Goal: Communication & Community: Answer question/provide support

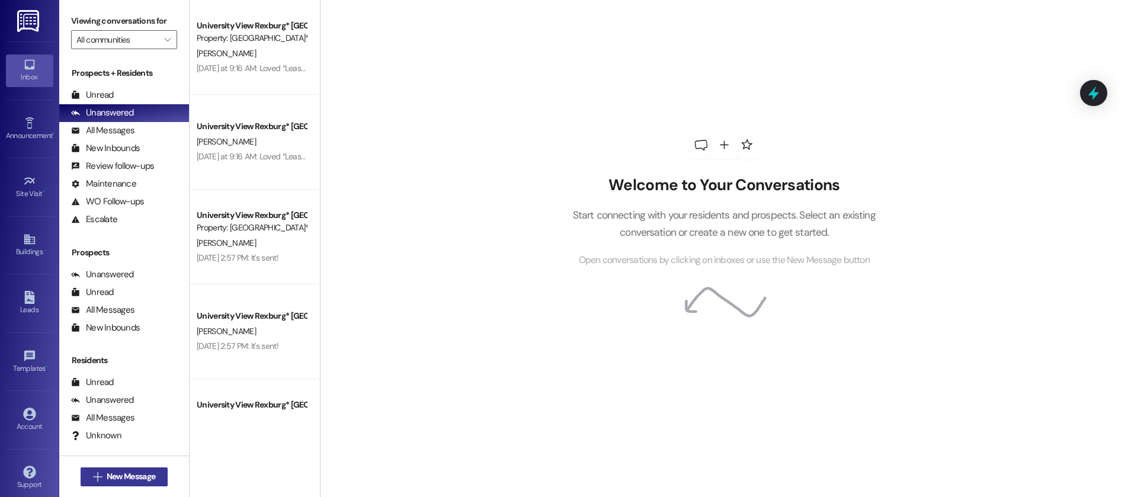
click at [121, 475] on span "New Message" at bounding box center [131, 476] width 49 height 12
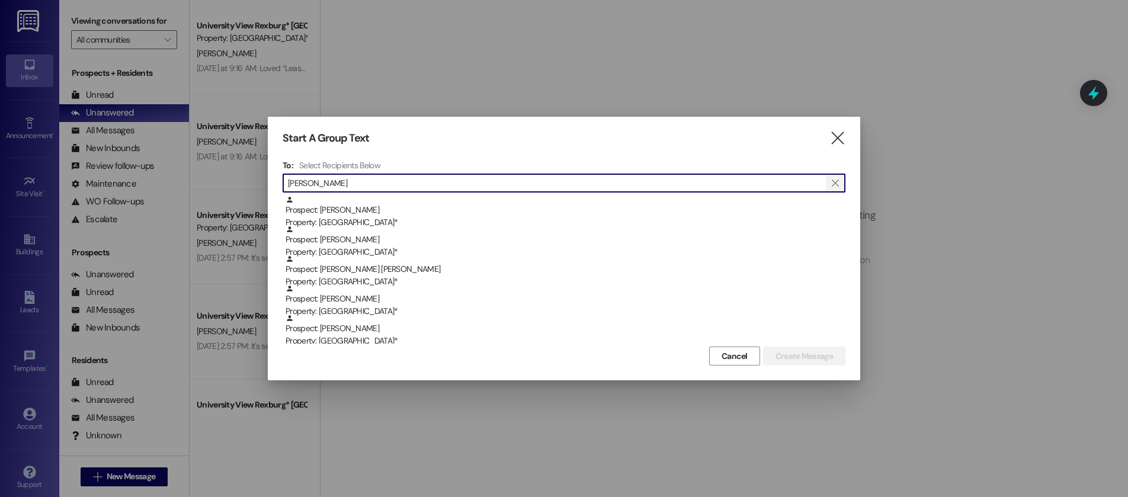
type input "[PERSON_NAME]"
click at [837, 178] on icon "" at bounding box center [835, 182] width 7 height 9
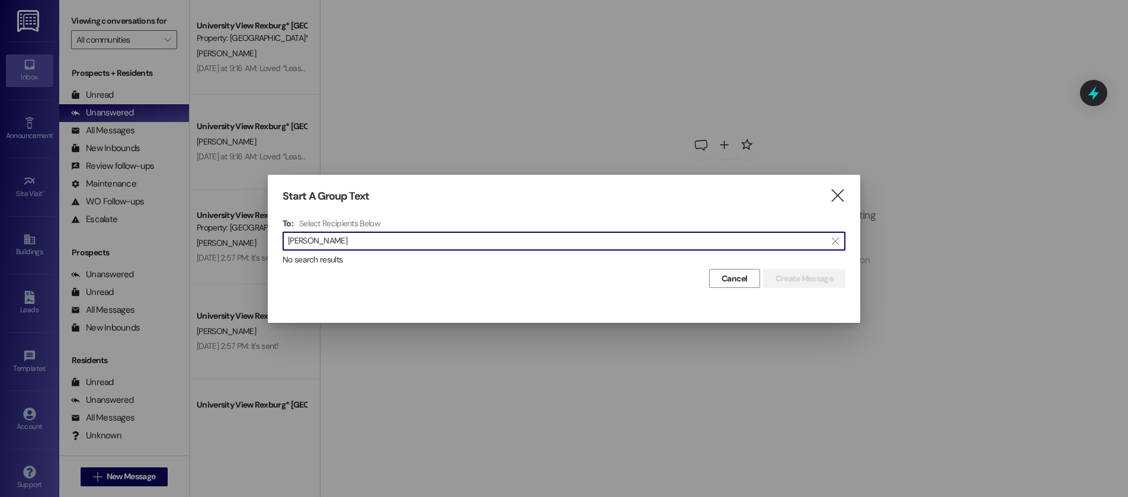
drag, startPoint x: 289, startPoint y: 242, endPoint x: 340, endPoint y: 243, distance: 51.6
click at [340, 243] on input "[PERSON_NAME]" at bounding box center [557, 241] width 538 height 17
type input "[PERSON_NAME]"
click at [839, 236] on span "" at bounding box center [835, 241] width 11 height 18
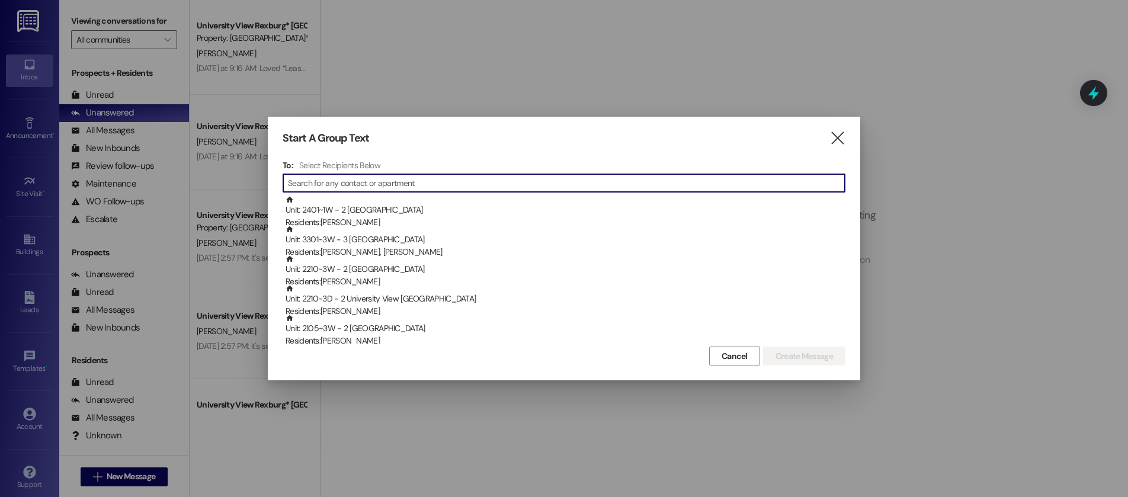
click at [663, 191] on input at bounding box center [566, 183] width 557 height 17
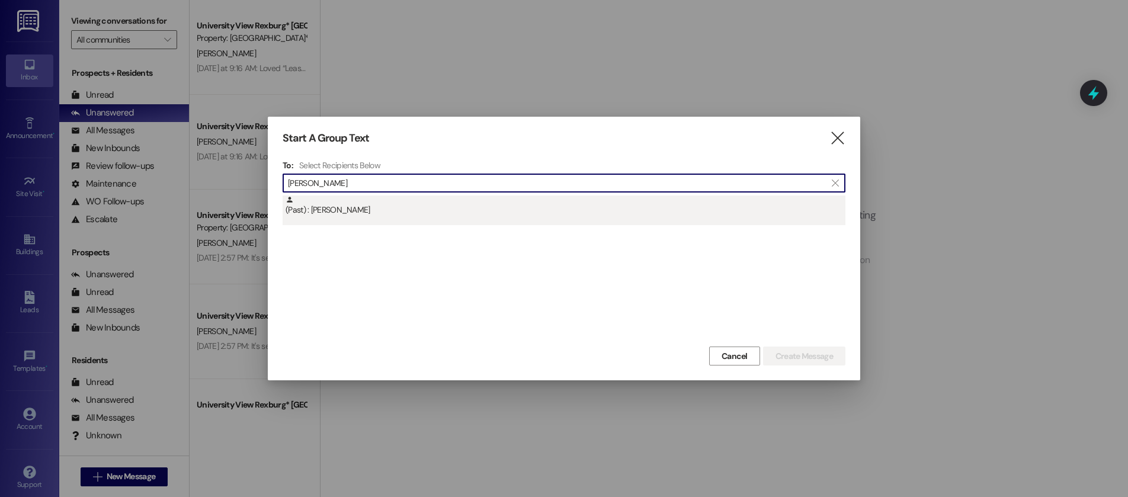
type input "[PERSON_NAME]"
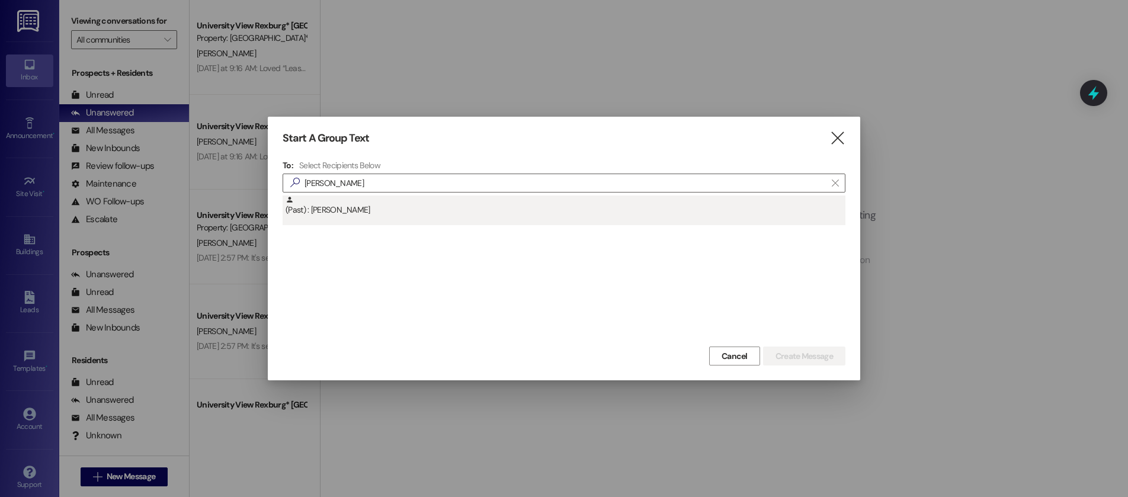
click at [498, 203] on div "(Past) : [PERSON_NAME]" at bounding box center [566, 206] width 560 height 21
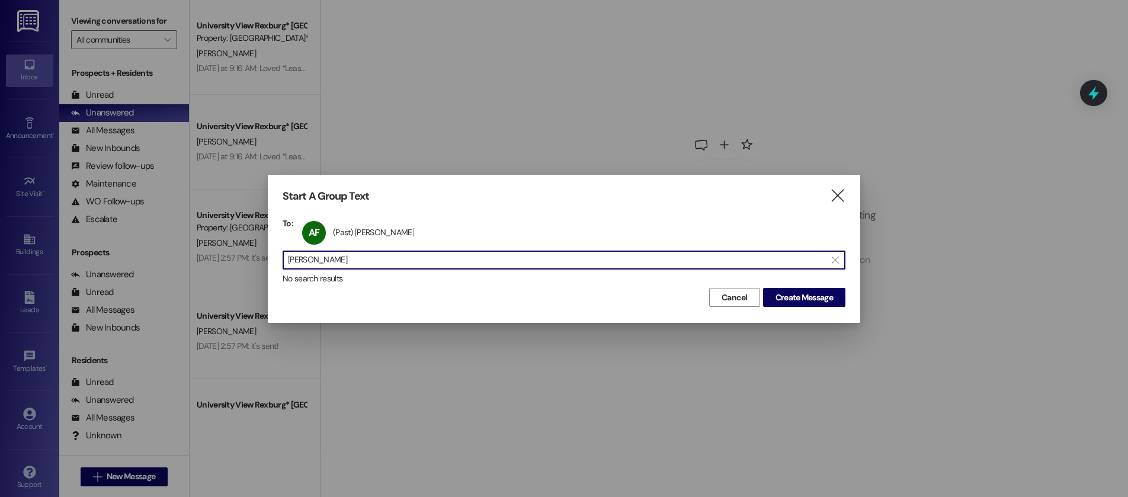
drag, startPoint x: 289, startPoint y: 256, endPoint x: 354, endPoint y: 262, distance: 65.5
click at [354, 263] on input "[PERSON_NAME]" at bounding box center [557, 260] width 538 height 17
click at [393, 261] on input "[PERSON_NAME]" at bounding box center [557, 260] width 538 height 17
click at [390, 260] on input "[PERSON_NAME]" at bounding box center [557, 260] width 538 height 17
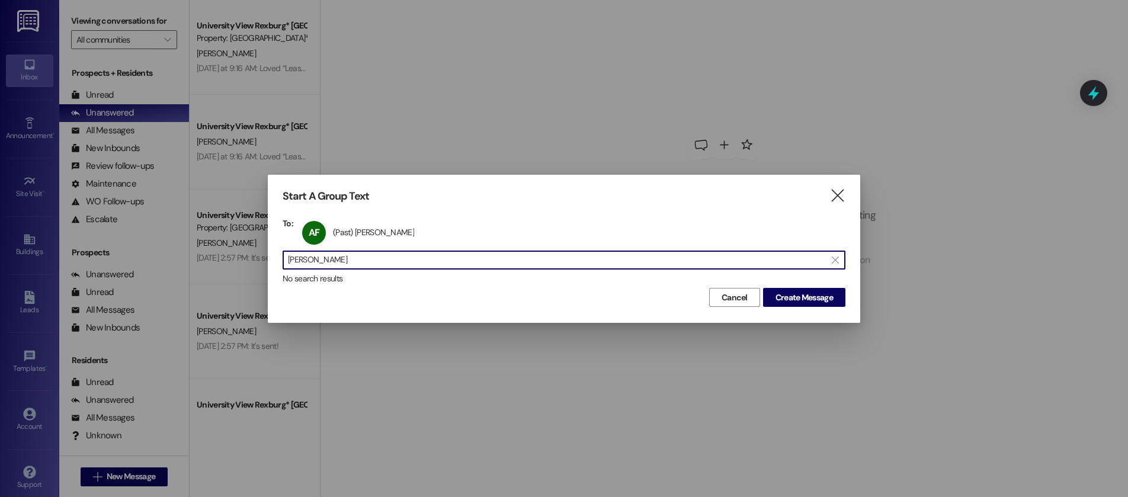
click at [390, 260] on input "[PERSON_NAME]" at bounding box center [557, 260] width 538 height 17
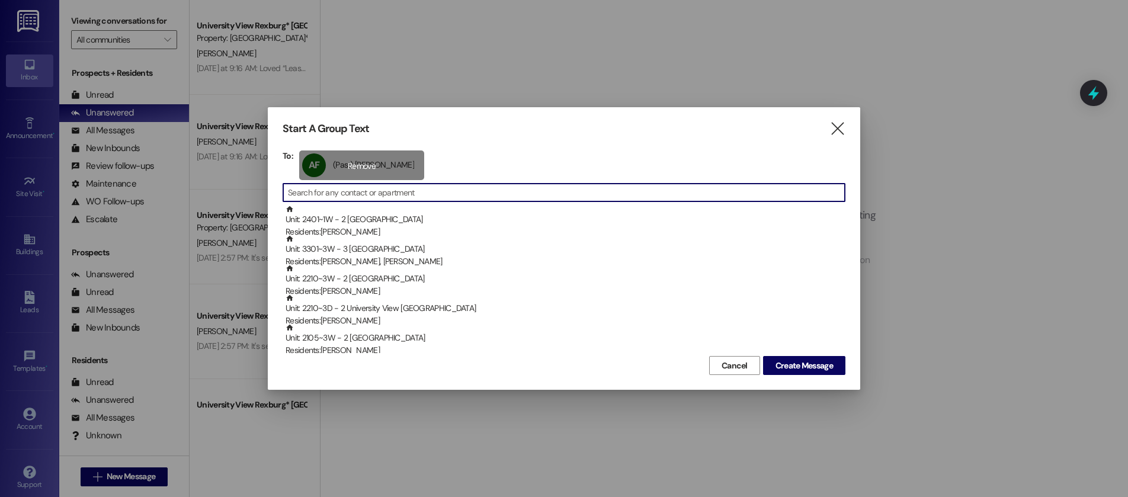
drag, startPoint x: 322, startPoint y: 185, endPoint x: 342, endPoint y: 165, distance: 28.5
click at [342, 165] on div "AF (Past) [PERSON_NAME] (Past) [PERSON_NAME] click to remove" at bounding box center [361, 166] width 125 height 30
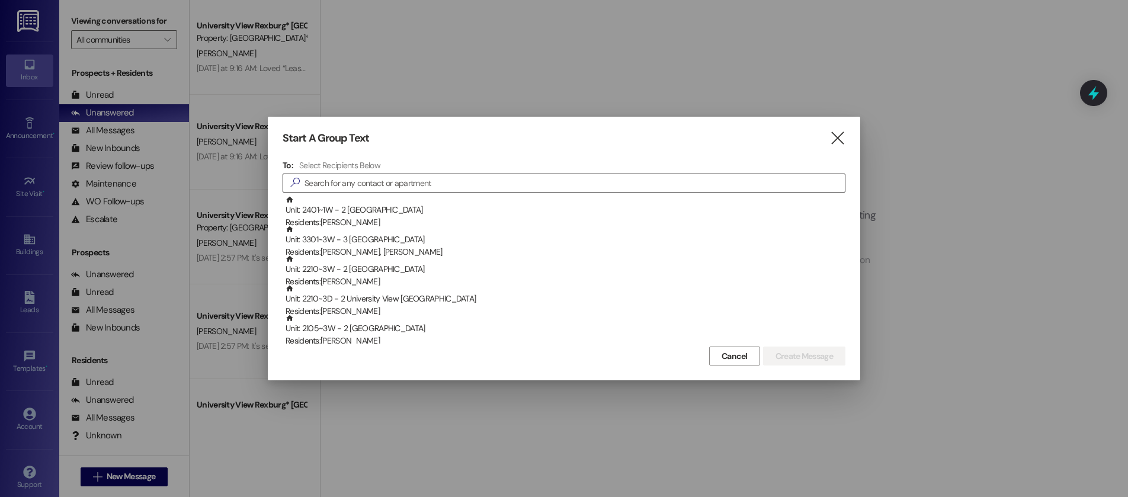
drag, startPoint x: 327, startPoint y: 178, endPoint x: 309, endPoint y: 179, distance: 17.8
click at [309, 179] on input at bounding box center [575, 183] width 540 height 17
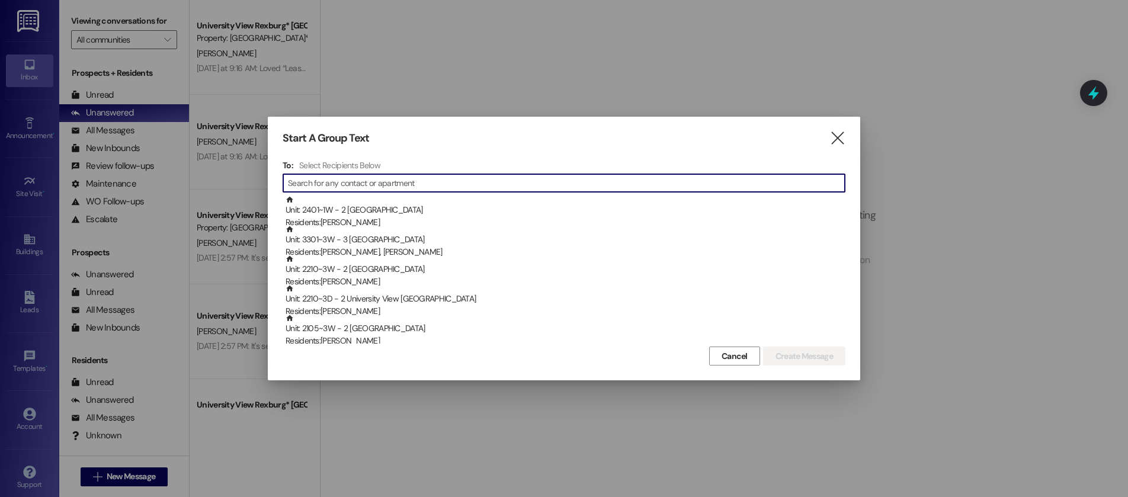
paste input "[PERSON_NAME]"
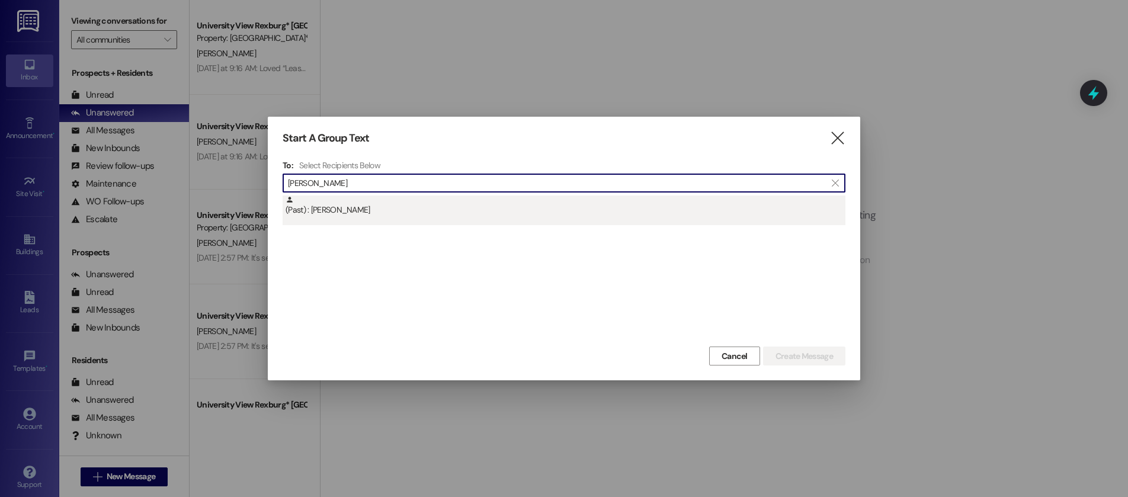
type input "[PERSON_NAME]"
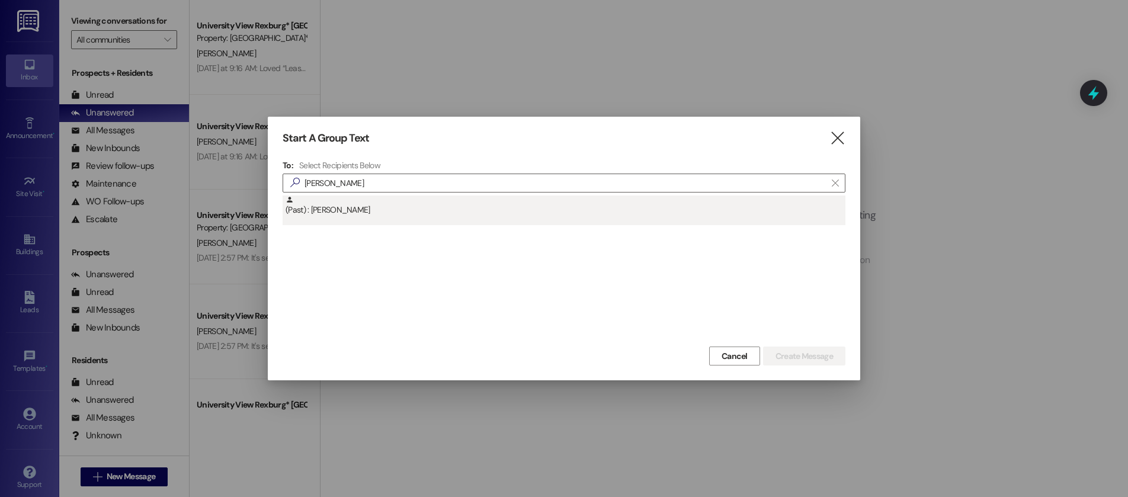
click at [335, 208] on div "(Past) : [PERSON_NAME]" at bounding box center [566, 206] width 560 height 21
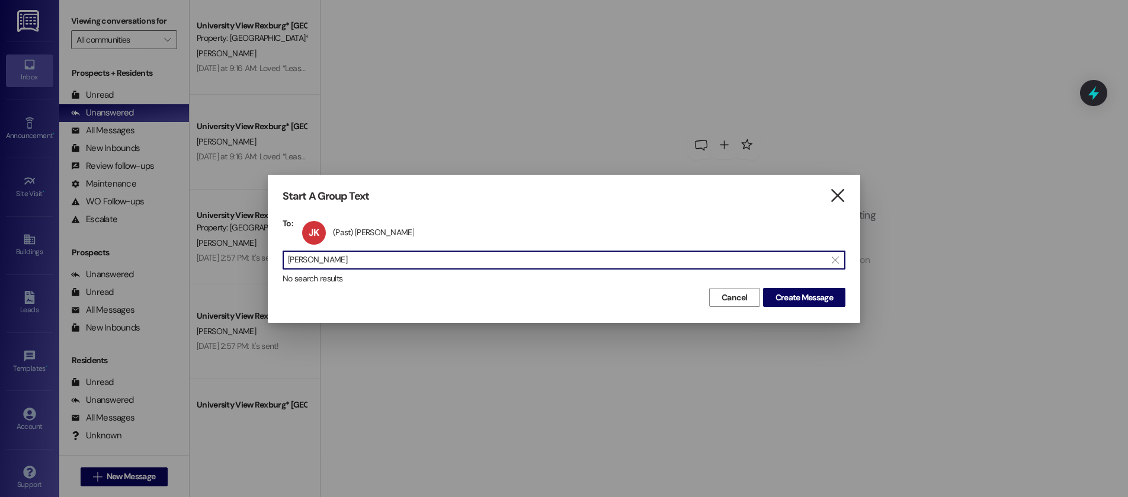
click at [836, 197] on icon "" at bounding box center [838, 196] width 16 height 12
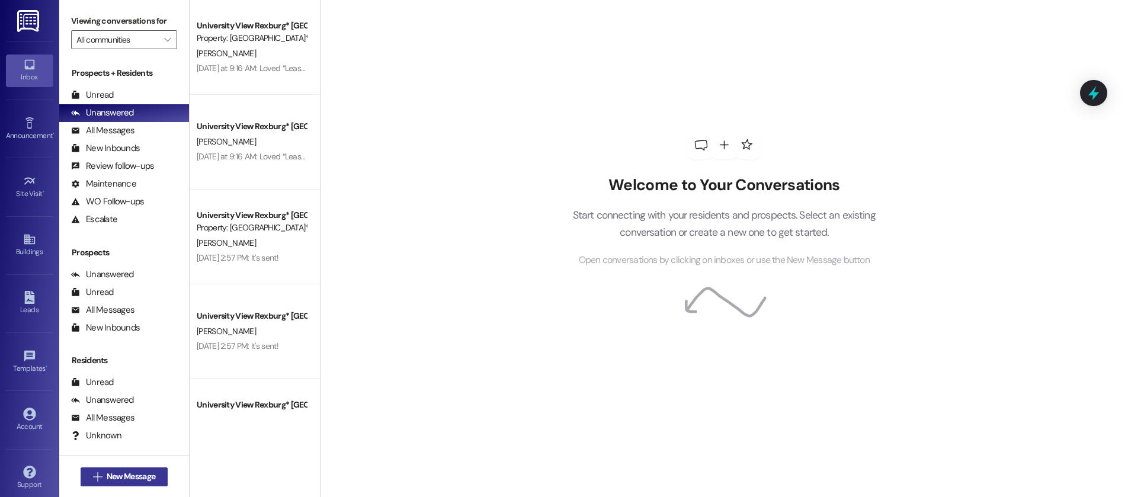
click at [123, 474] on span "New Message" at bounding box center [131, 476] width 49 height 12
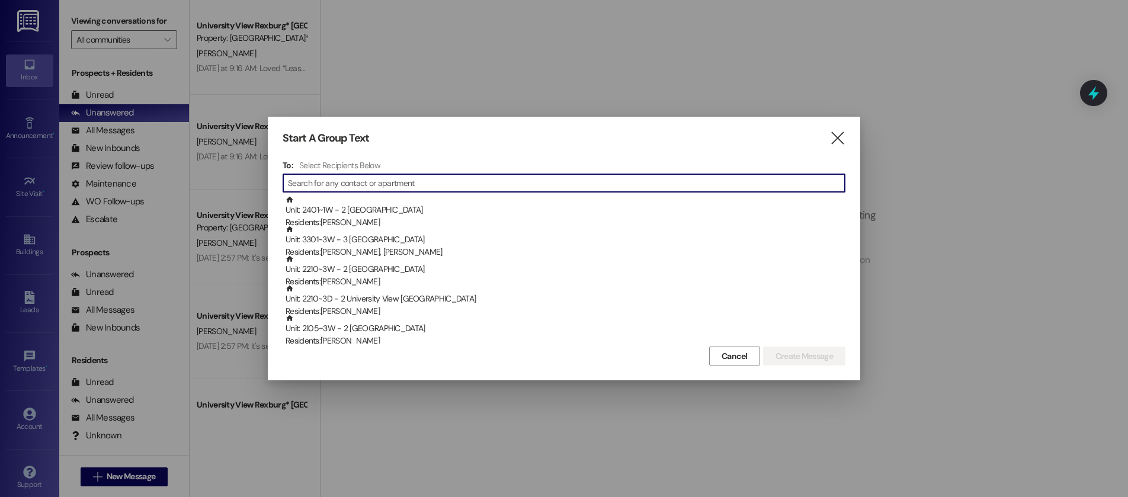
click at [370, 186] on input at bounding box center [566, 183] width 557 height 17
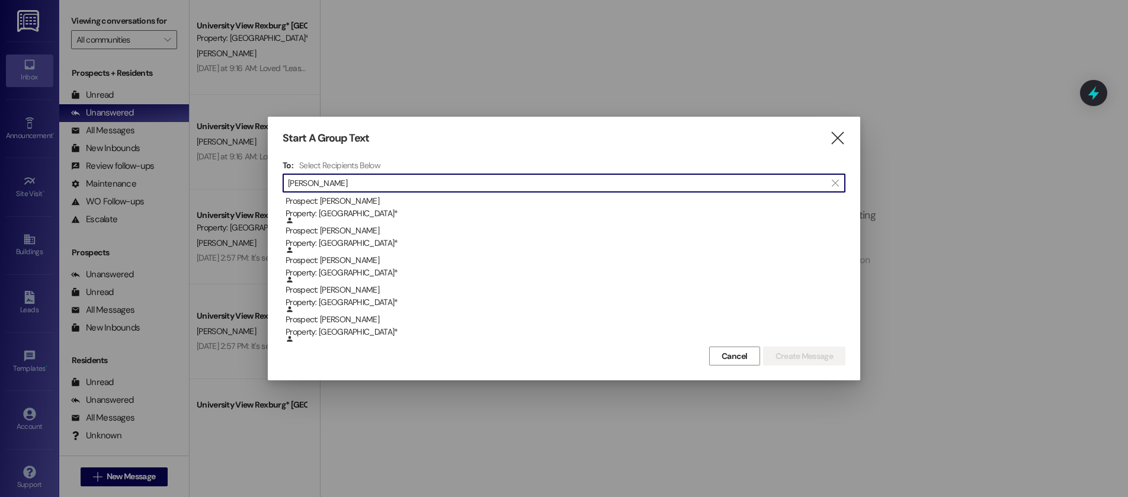
scroll to position [59, 0]
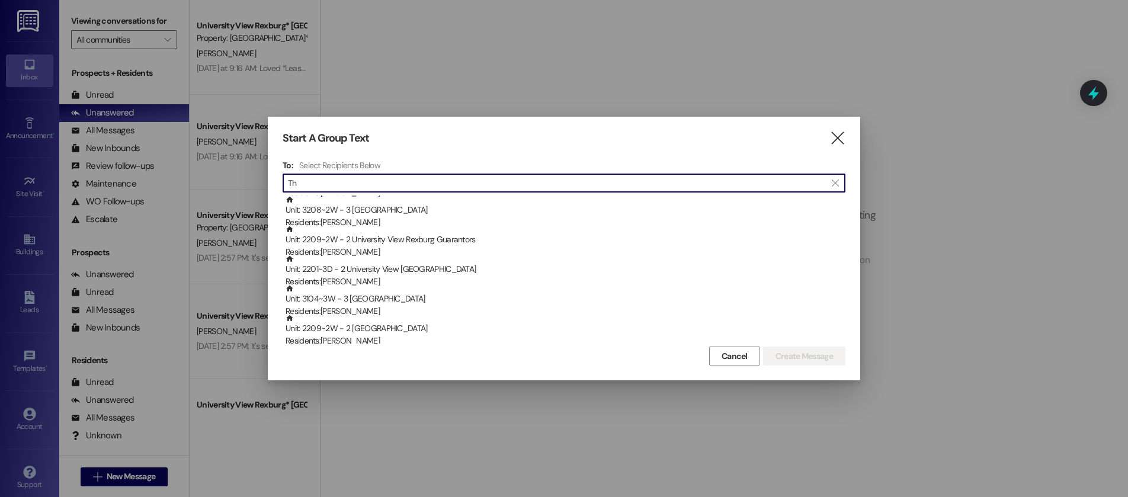
type input "T"
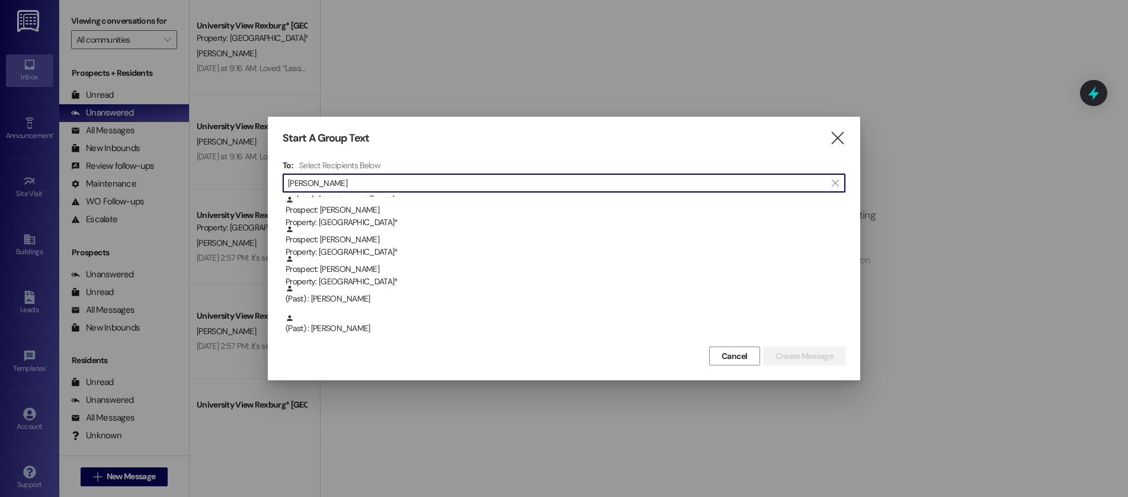
scroll to position [0, 0]
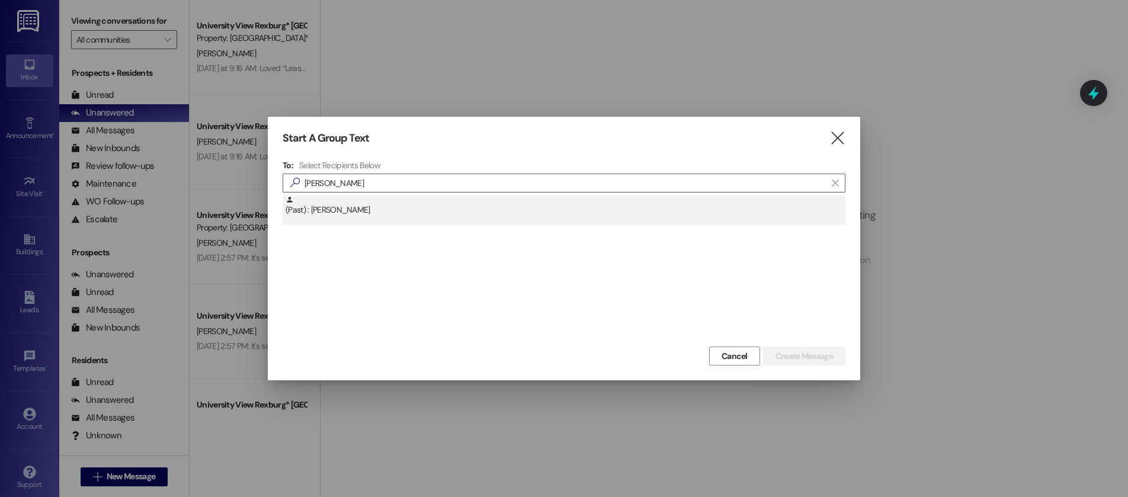
click at [340, 210] on div "(Past) : [PERSON_NAME]" at bounding box center [566, 206] width 560 height 21
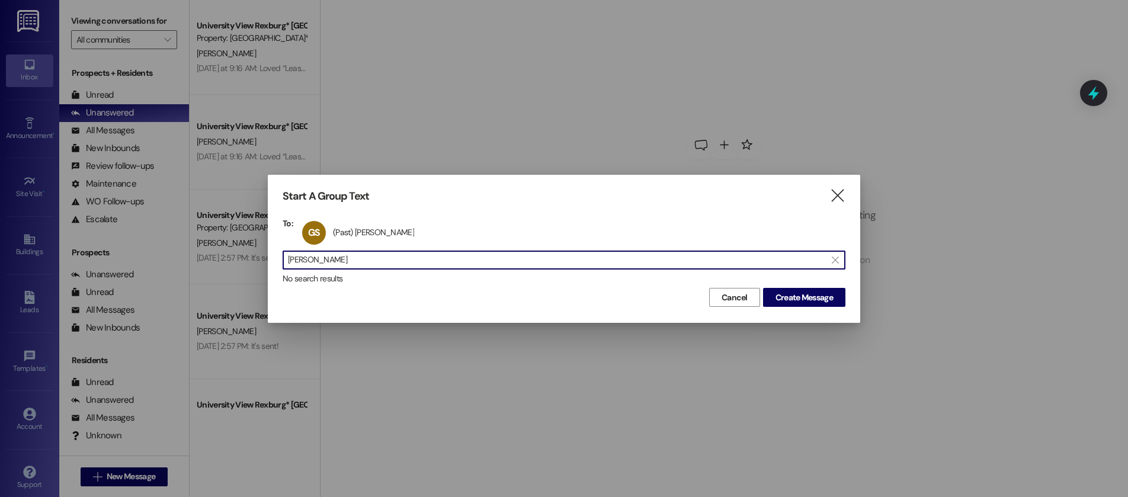
click at [327, 260] on input "[PERSON_NAME]" at bounding box center [557, 260] width 538 height 17
type input "[PERSON_NAME]"
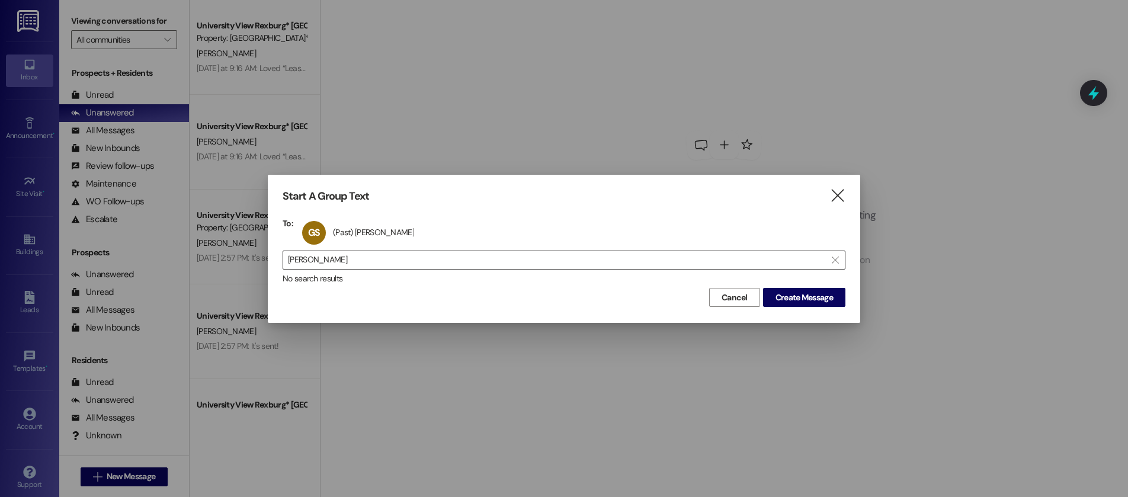
drag, startPoint x: 286, startPoint y: 255, endPoint x: 329, endPoint y: 258, distance: 44.0
click at [329, 258] on div " [PERSON_NAME] " at bounding box center [564, 260] width 563 height 19
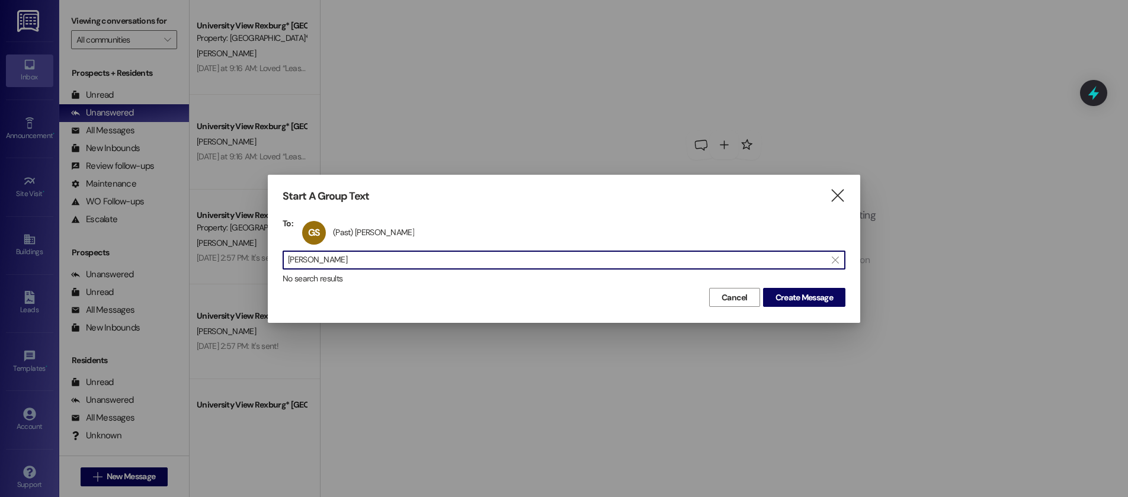
drag, startPoint x: 333, startPoint y: 258, endPoint x: 284, endPoint y: 263, distance: 49.5
click at [284, 263] on div " [PERSON_NAME] " at bounding box center [564, 260] width 563 height 19
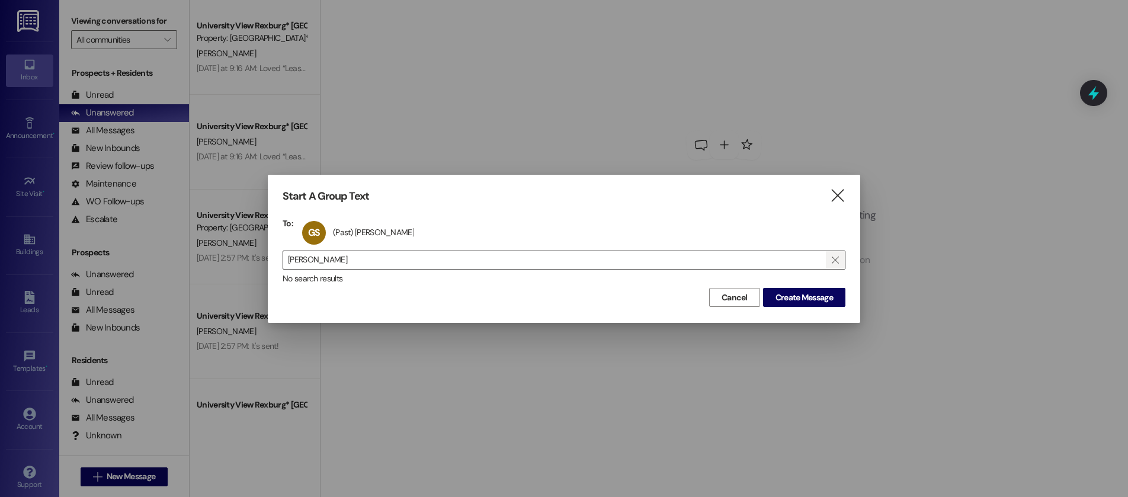
click at [833, 256] on icon "" at bounding box center [835, 259] width 7 height 9
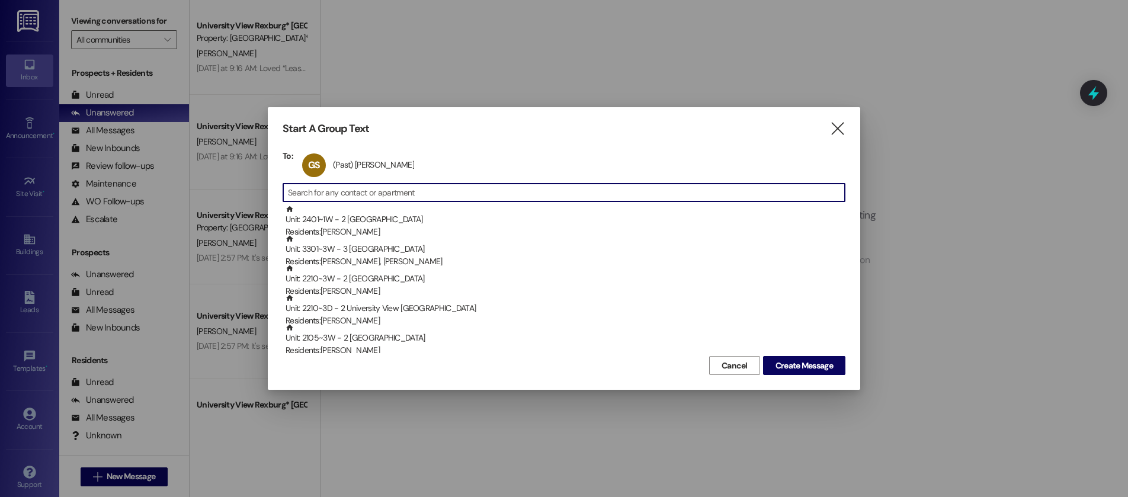
click at [696, 193] on input at bounding box center [566, 192] width 557 height 17
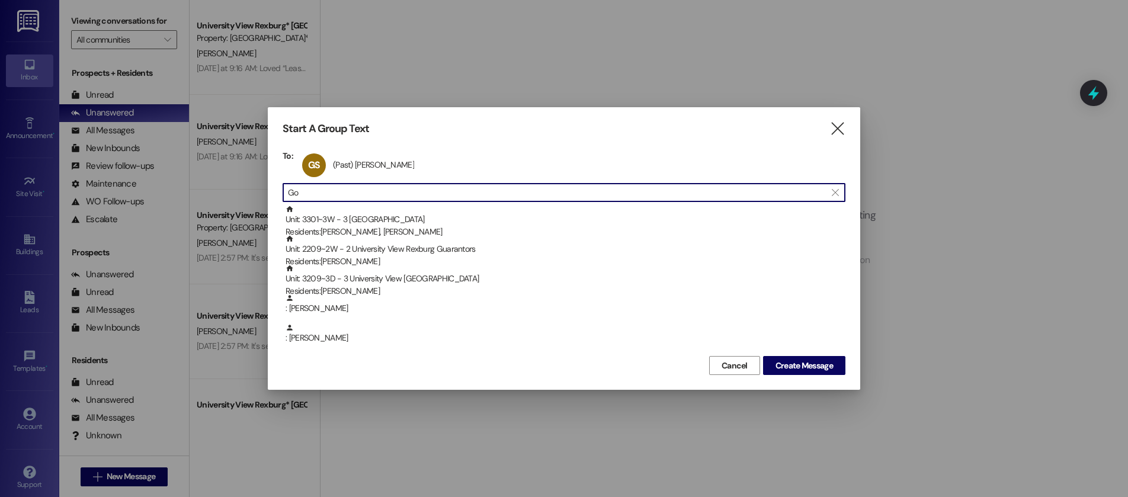
type input "G"
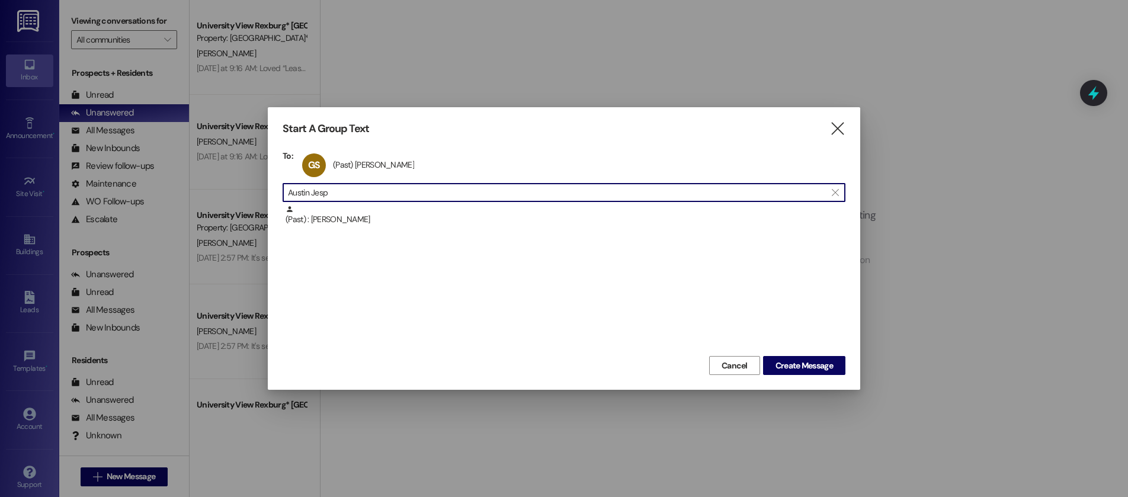
type input "Austin Jesp"
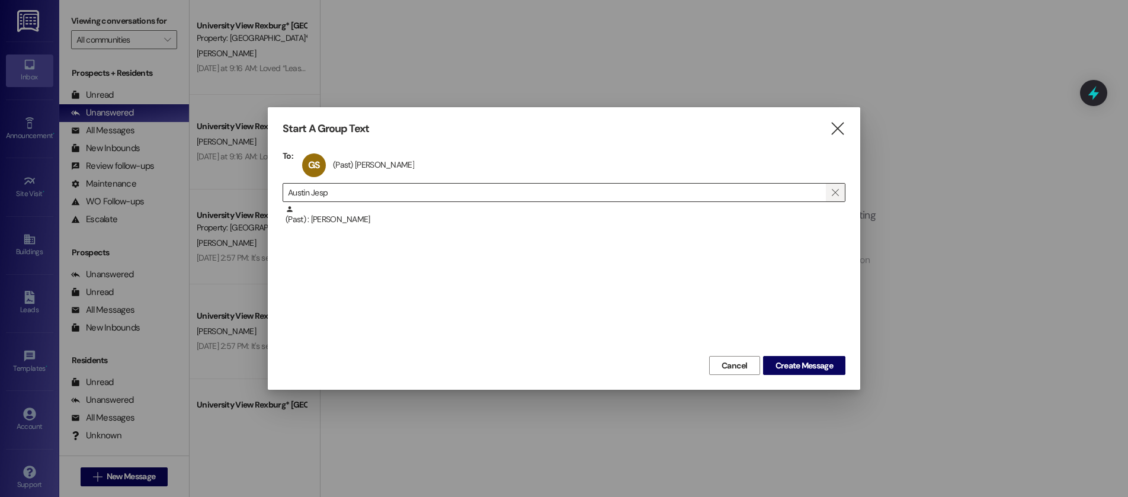
drag, startPoint x: 839, startPoint y: 196, endPoint x: 828, endPoint y: 190, distance: 12.2
click at [838, 195] on span "" at bounding box center [835, 193] width 11 height 18
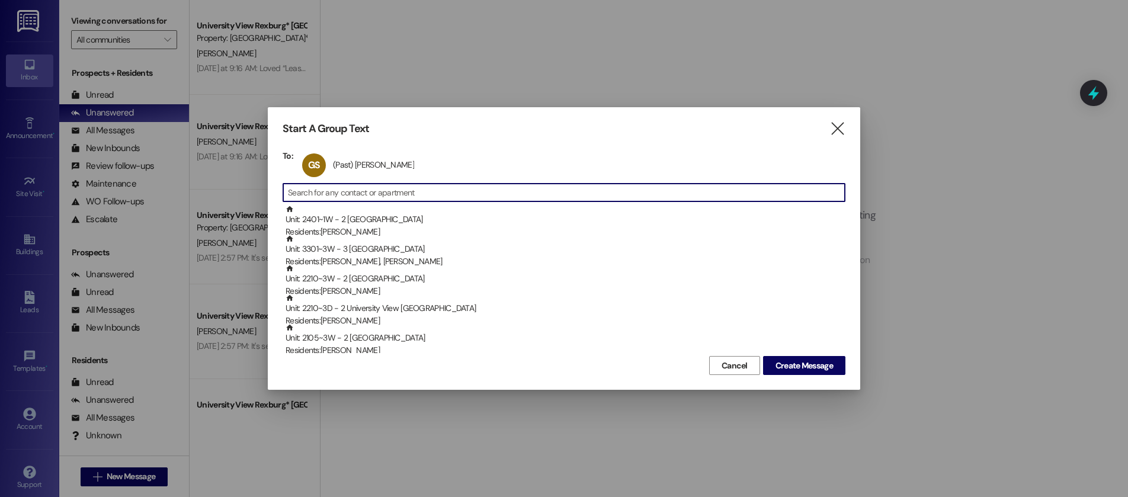
click at [793, 183] on div "To: GS (Past) [PERSON_NAME] (Past) [PERSON_NAME] click to remove  Unit: 2401~1…" at bounding box center [564, 252] width 563 height 203
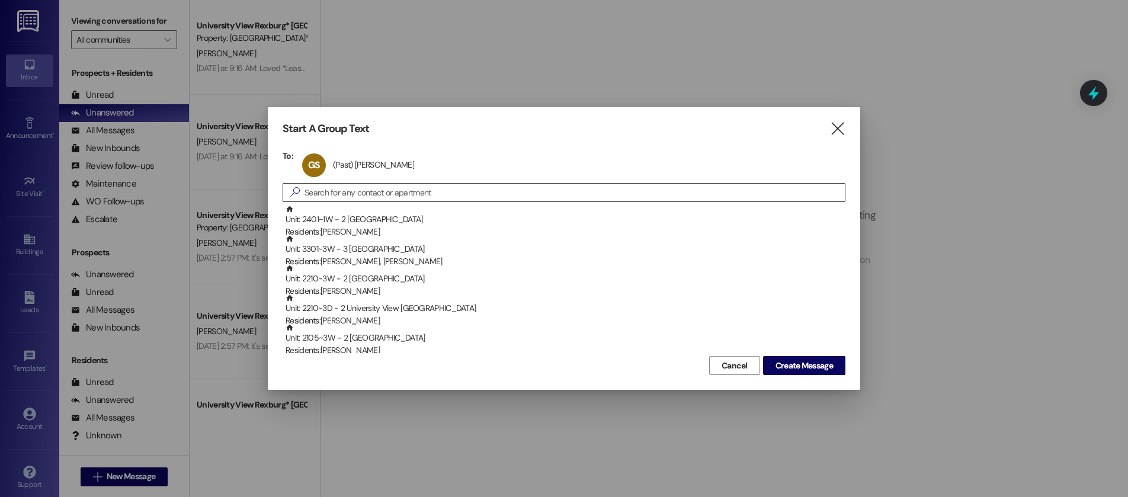
click at [778, 200] on input at bounding box center [575, 192] width 540 height 17
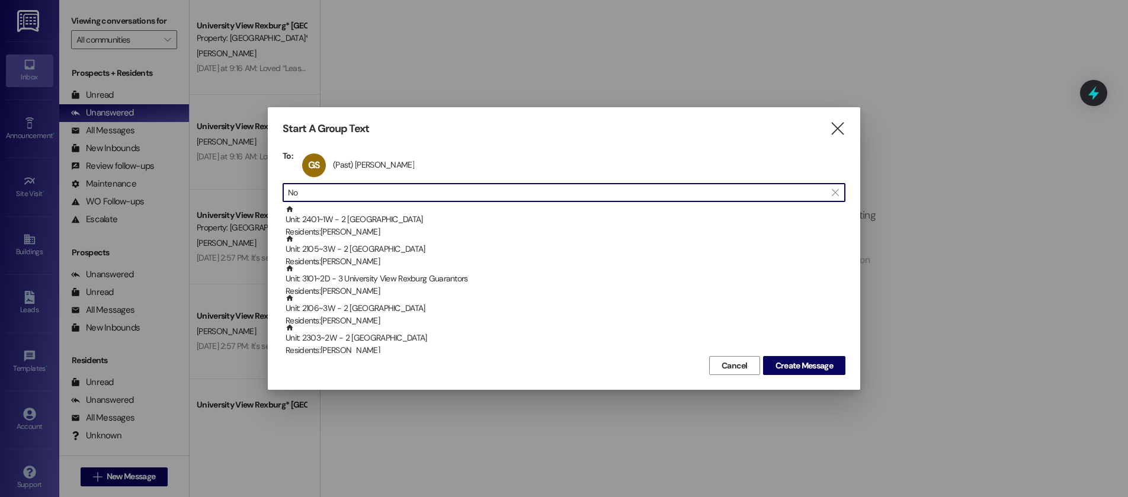
type input "N"
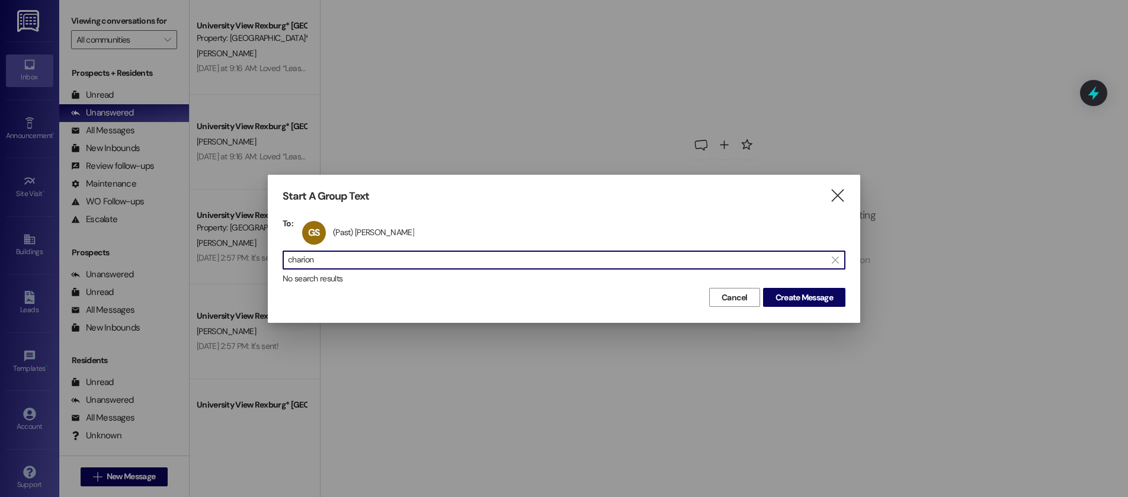
type input "charion"
click at [354, 260] on input "charion" at bounding box center [557, 260] width 538 height 17
click at [354, 261] on input "charion" at bounding box center [557, 260] width 538 height 17
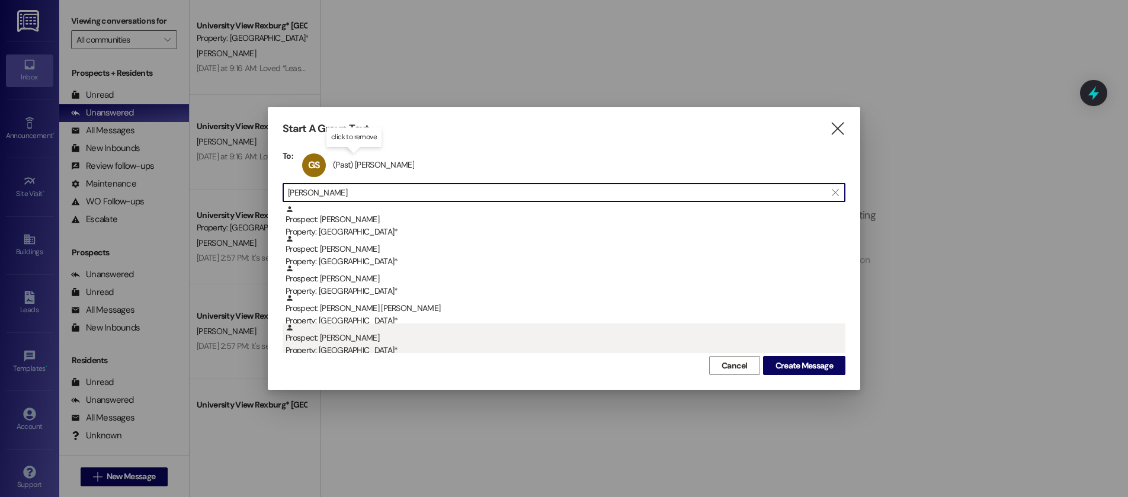
type input "[PERSON_NAME]"
click at [362, 344] on div "Prospect: [PERSON_NAME] Property: University View Rexburg*" at bounding box center [566, 341] width 560 height 34
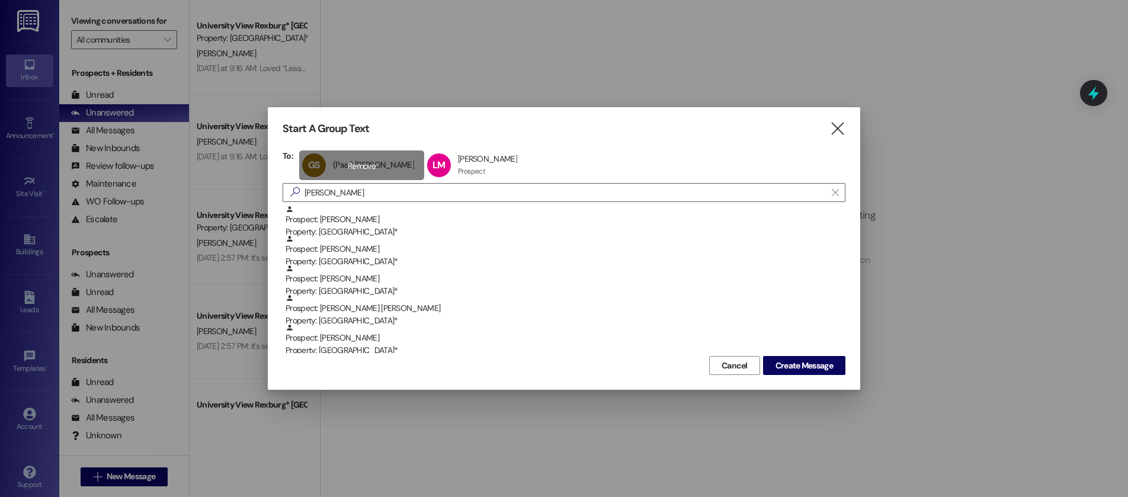
click at [342, 162] on div "GS (Past) [PERSON_NAME] (Past) [PERSON_NAME] click to remove" at bounding box center [361, 166] width 125 height 30
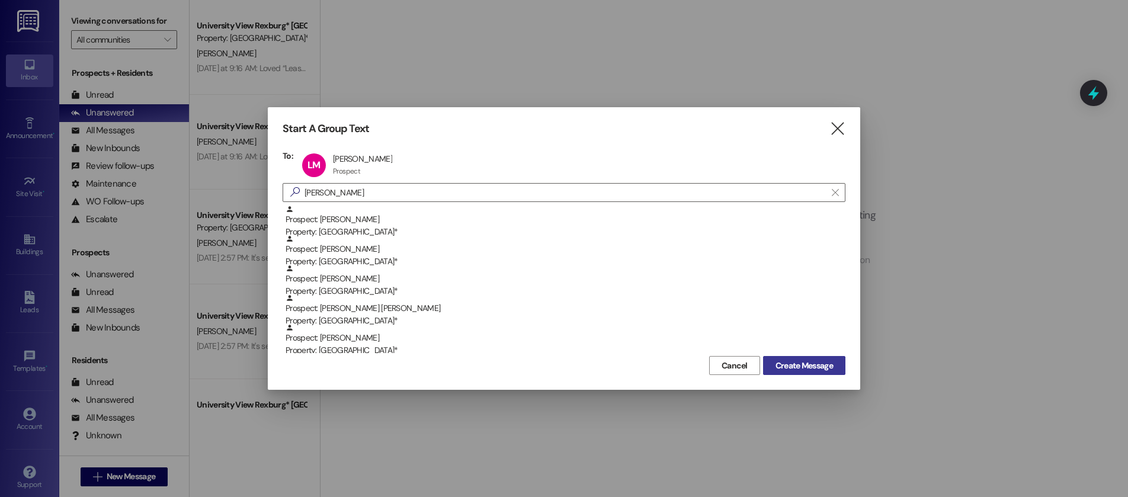
click at [789, 364] on span "Create Message" at bounding box center [804, 366] width 57 height 12
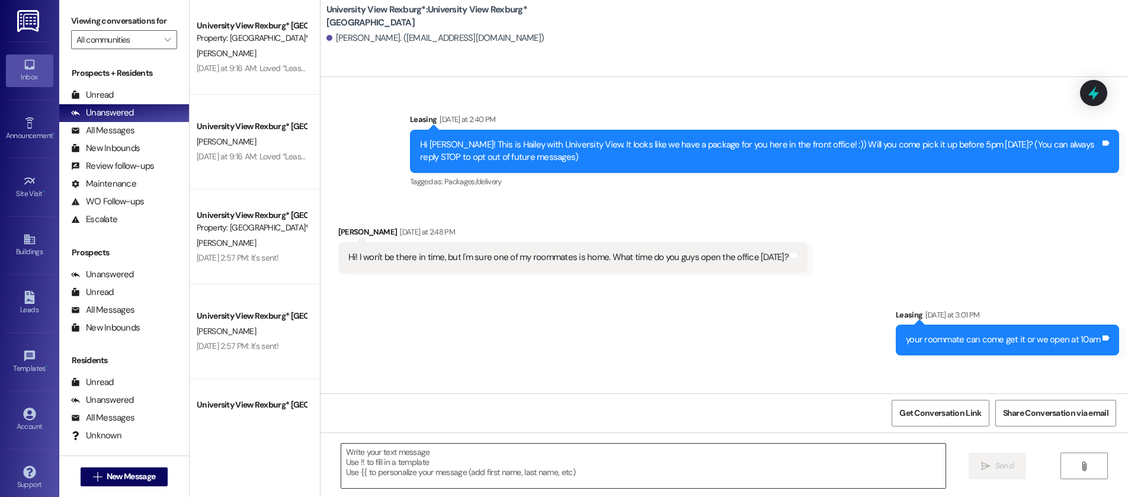
click at [490, 462] on textarea at bounding box center [643, 466] width 604 height 44
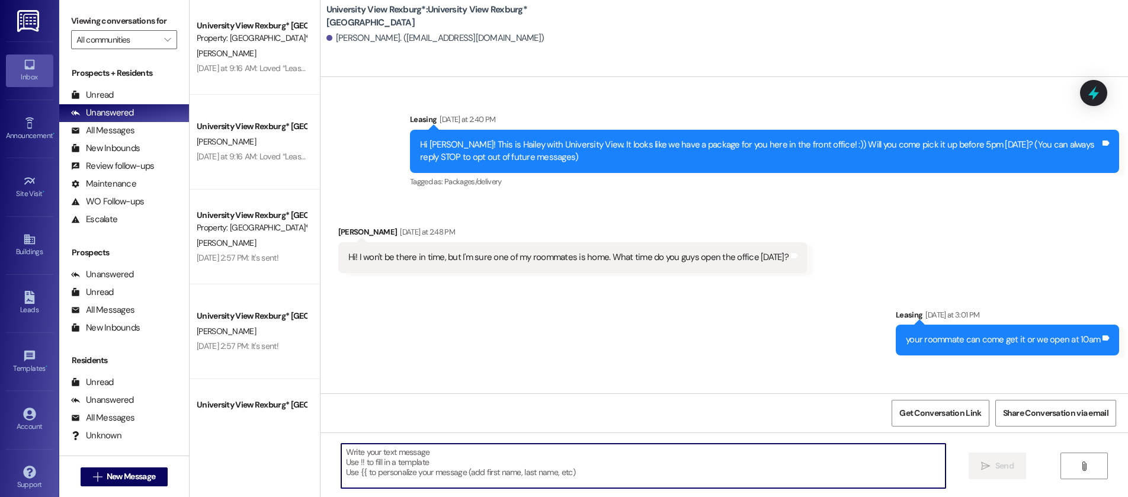
click at [495, 464] on textarea at bounding box center [643, 466] width 604 height 44
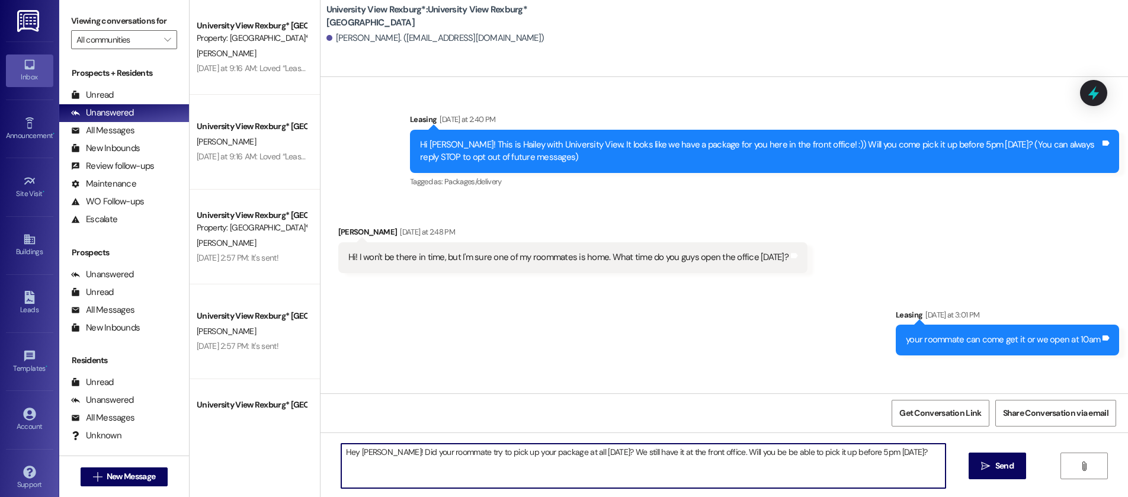
click at [735, 453] on textarea "Hey [PERSON_NAME]! Did your roommate try to pick up your package at all [DATE]?…" at bounding box center [643, 466] width 604 height 44
click at [738, 454] on textarea "Hey [PERSON_NAME]! Did your roommate try to pick up your package at all [DATE]?…" at bounding box center [643, 466] width 604 height 44
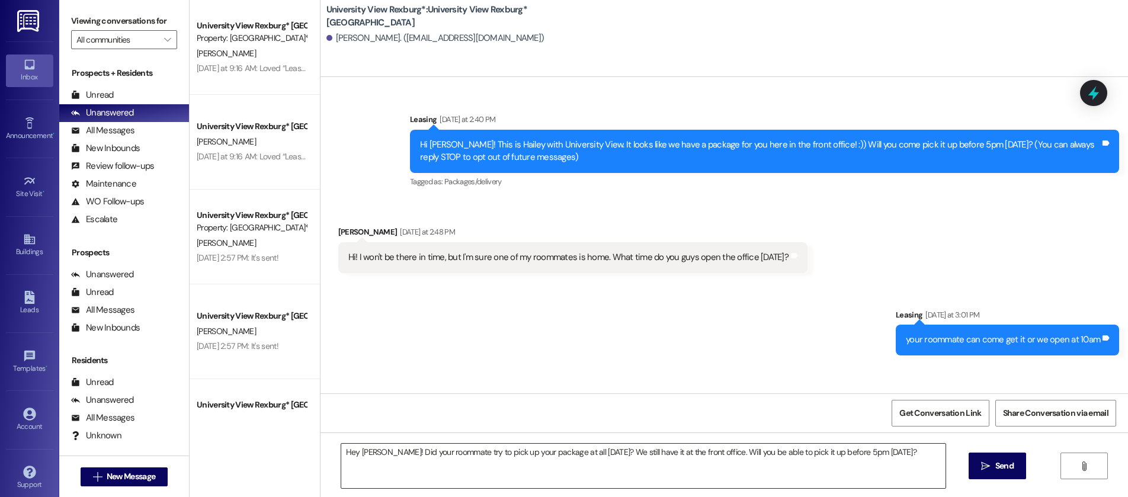
click at [863, 469] on textarea "Hey [PERSON_NAME]! Did your roommate try to pick up your package at all [DATE]?…" at bounding box center [643, 466] width 604 height 44
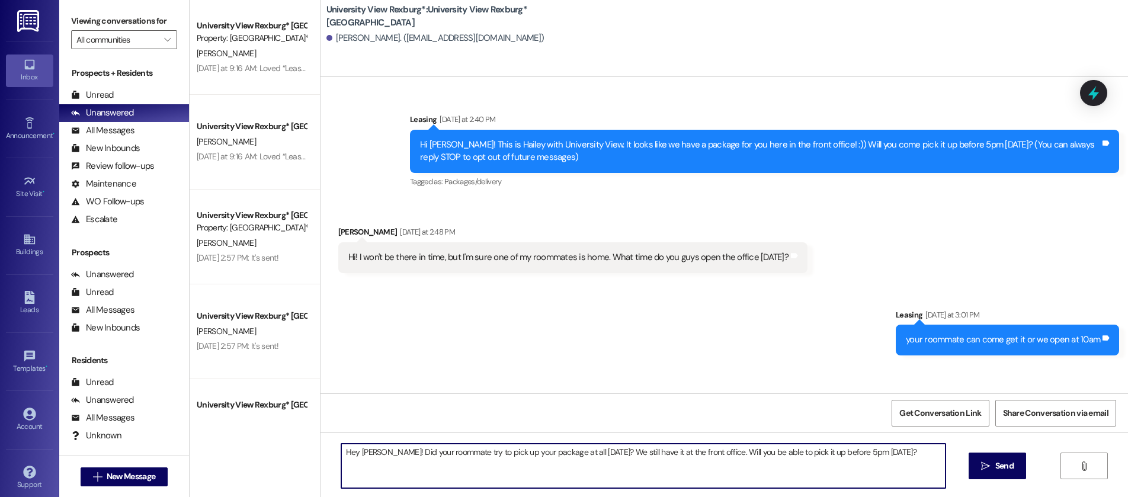
click at [748, 456] on textarea "Hey [PERSON_NAME]! Did your roommate try to pick up your package at all [DATE]?…" at bounding box center [643, 466] width 604 height 44
click at [751, 454] on textarea "Hey [PERSON_NAME]! Did your roommate try to pick up your package at all [DATE]?…" at bounding box center [643, 466] width 604 height 44
type textarea "Hey [PERSON_NAME]! Did your roommate try to pick up your package at all [DATE]?…"
click at [980, 473] on button " Send" at bounding box center [997, 466] width 57 height 27
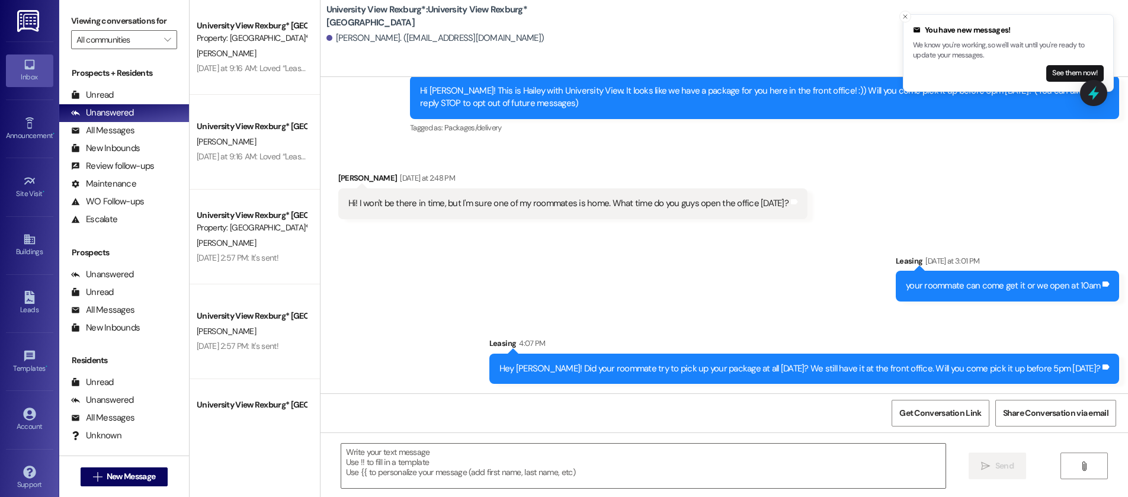
scroll to position [136, 0]
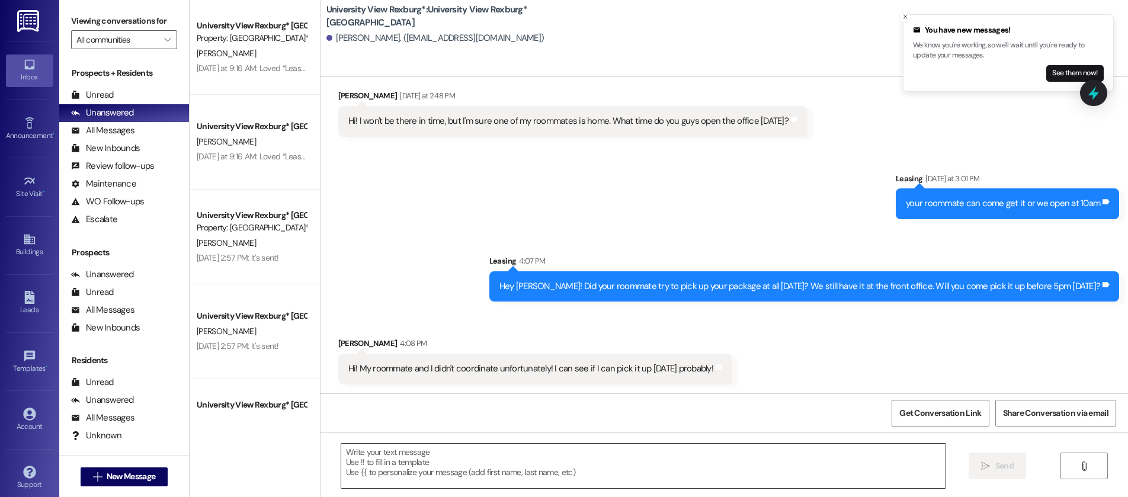
click at [433, 462] on textarea at bounding box center [643, 466] width 604 height 44
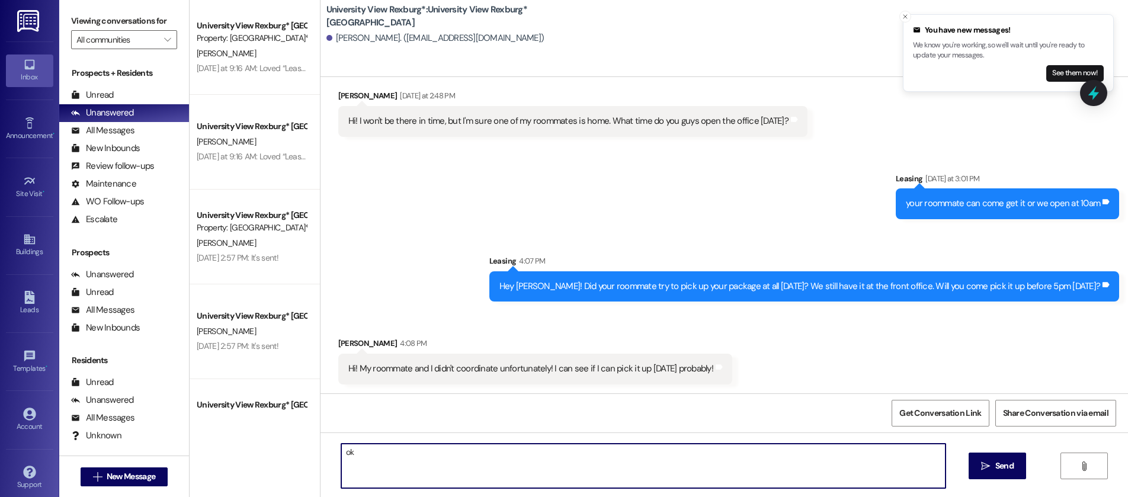
type textarea "o"
click at [358, 455] on textarea "Okay! I will follow up with you then" at bounding box center [643, 466] width 604 height 44
click at [511, 449] on textarea "Okay! sounds good. I will follow up with you then" at bounding box center [643, 466] width 604 height 44
click at [361, 452] on textarea "Okay! sounds good. I will follow up with you then!" at bounding box center [643, 466] width 604 height 44
type textarea "Okay! Sounds good. I will follow up with you then!"
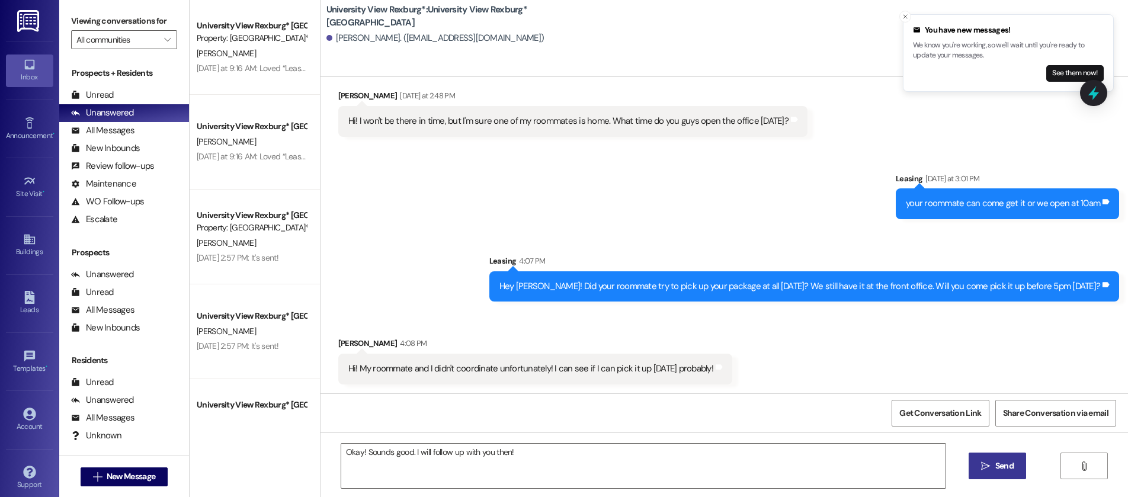
click at [993, 467] on span "Send" at bounding box center [1004, 466] width 23 height 12
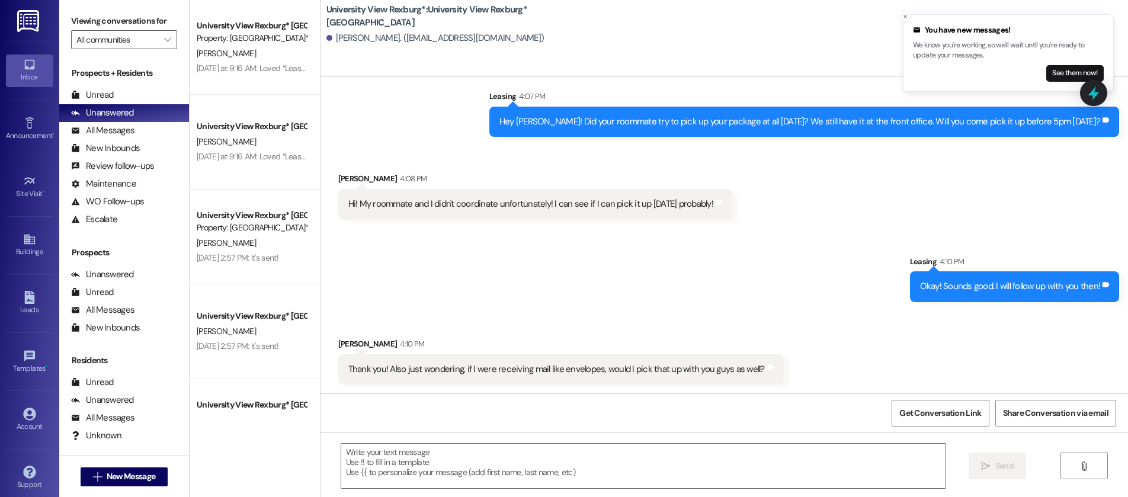
scroll to position [302, 0]
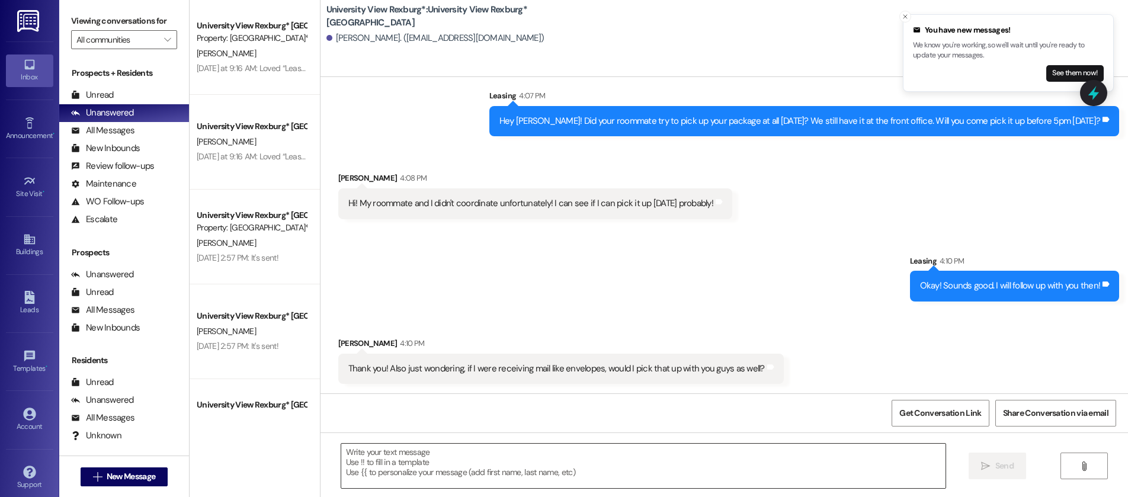
click at [469, 454] on textarea at bounding box center [643, 466] width 604 height 44
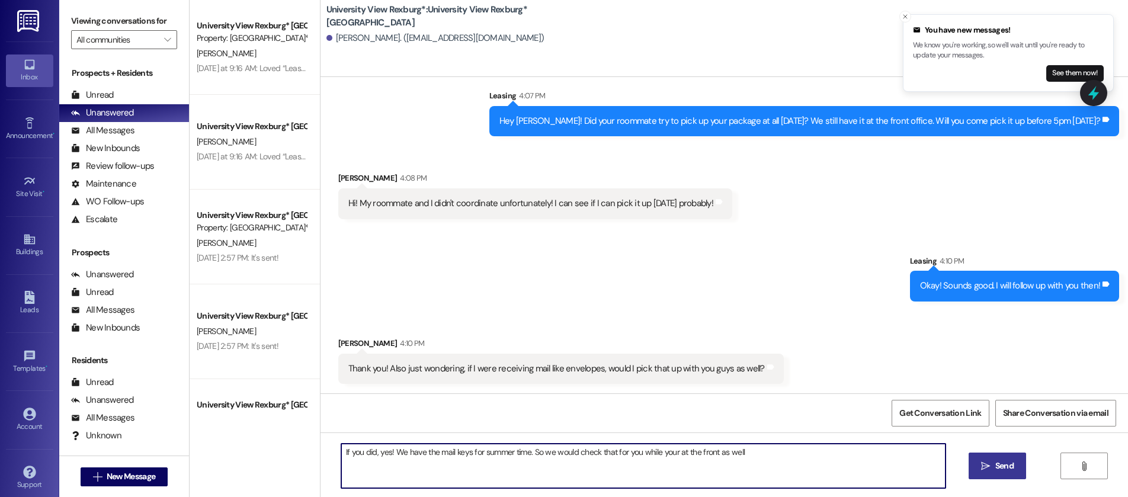
click at [473, 452] on textarea "If you did, yes! We have the mail keys for summer time. So we would check that …" at bounding box center [643, 466] width 604 height 44
click at [645, 454] on textarea "If you did, yes! We have the mail keys for the summer time. So we would check t…" at bounding box center [643, 466] width 604 height 44
click at [416, 453] on textarea "If you did, yes! We have the mail keys for the summer time. So we would check t…" at bounding box center [643, 466] width 604 height 44
click at [788, 450] on textarea "If you did, yes! We are holding the mail keys for the summer time. So we would …" at bounding box center [643, 466] width 604 height 44
type textarea "If you did, yes! We are holding the mail keys for the summer time. So we would …"
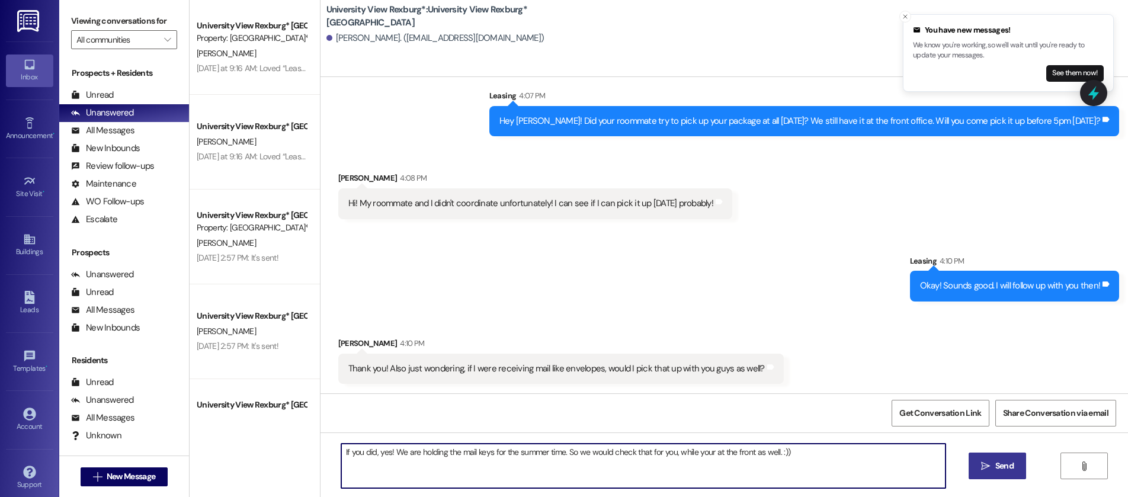
click at [1003, 466] on span "Send" at bounding box center [1005, 466] width 18 height 12
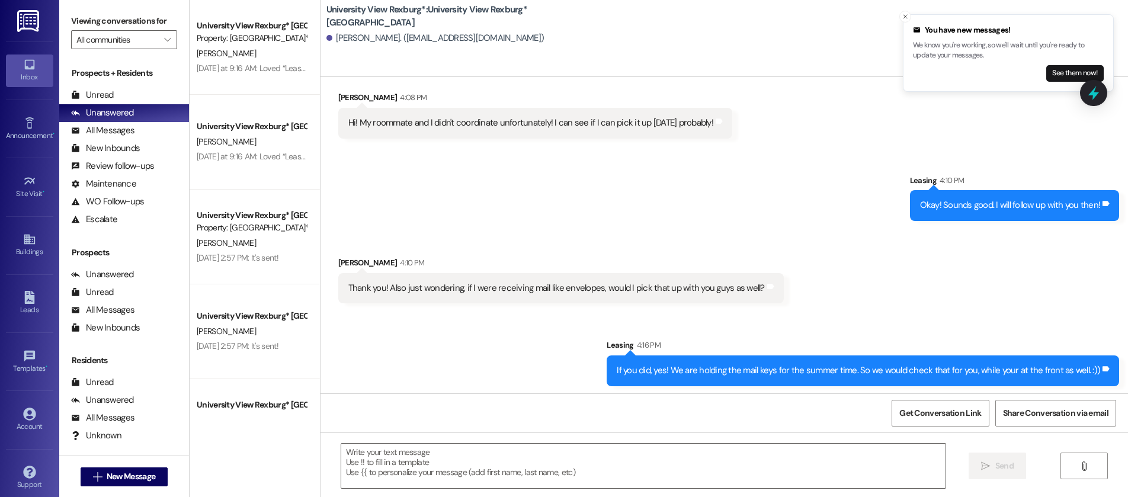
scroll to position [385, 0]
